Goal: Task Accomplishment & Management: Manage account settings

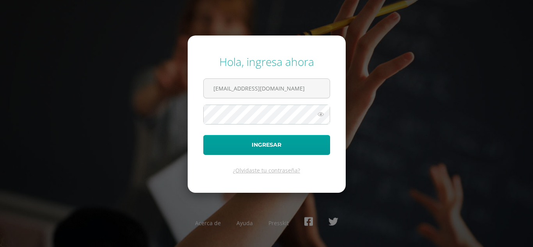
type input "victor_aquino@donbosco.edu.gt"
click at [203, 135] on button "Ingresar" at bounding box center [266, 145] width 127 height 20
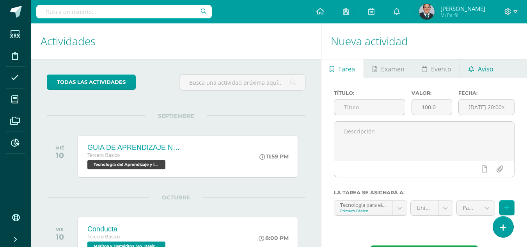
click at [497, 73] on link "Aviso" at bounding box center [481, 68] width 42 height 19
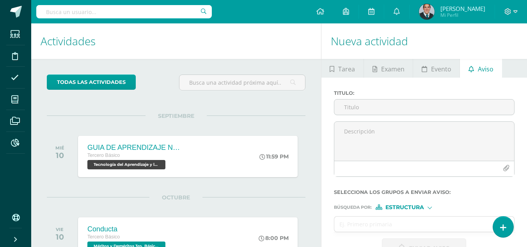
click at [60, 12] on input "text" at bounding box center [124, 11] width 176 height 13
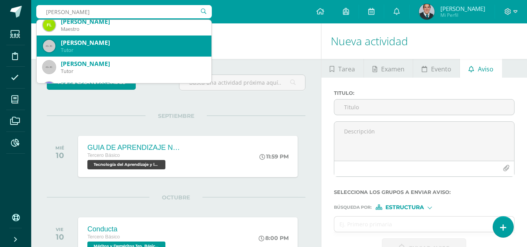
scroll to position [234, 0]
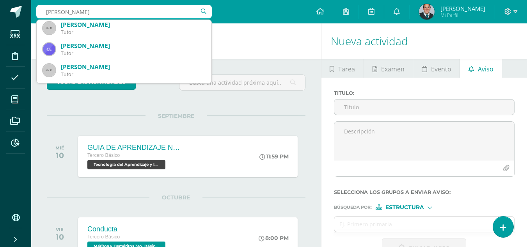
type input "fabian lopez"
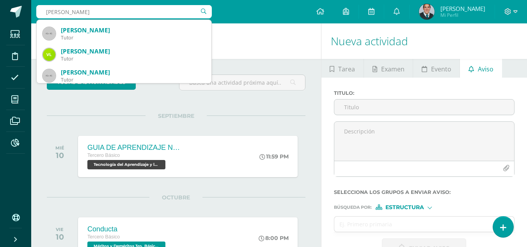
scroll to position [0, 0]
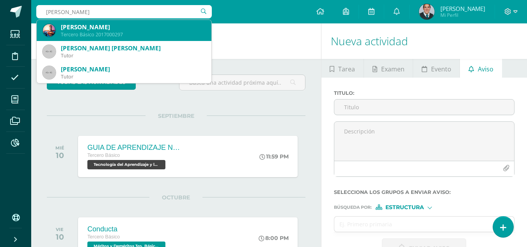
click at [134, 25] on div "Fabián André Lopez Higueros" at bounding box center [133, 27] width 144 height 8
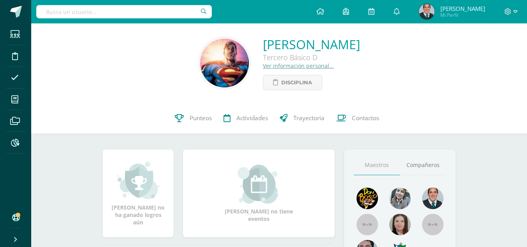
click at [267, 67] on link "Ver información personal..." at bounding box center [298, 65] width 71 height 7
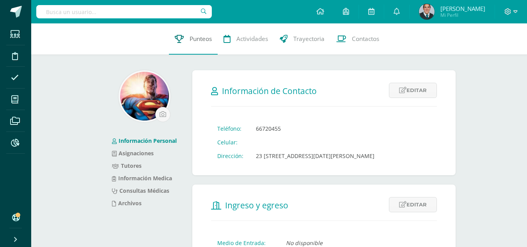
click at [196, 38] on span "Punteos" at bounding box center [201, 39] width 22 height 8
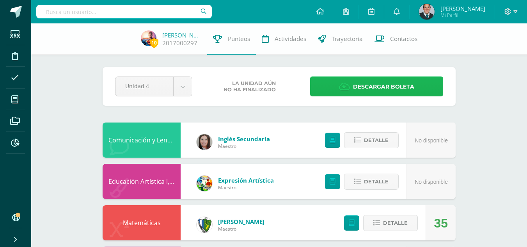
click at [411, 84] on span "Descargar boleta" at bounding box center [383, 86] width 61 height 19
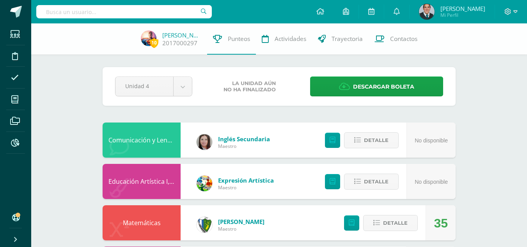
click at [511, 7] on div at bounding box center [511, 11] width 32 height 23
click at [511, 13] on icon at bounding box center [508, 11] width 7 height 7
click at [502, 52] on span "Cerrar sesión" at bounding box center [491, 53] width 35 height 7
